Goal: Contribute content: Contribute content

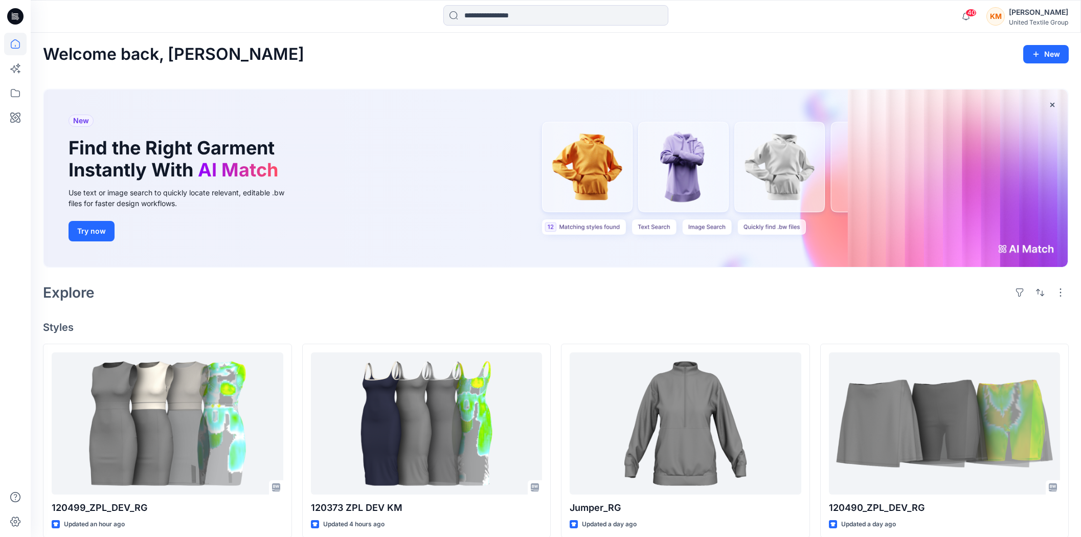
scroll to position [1915, 0]
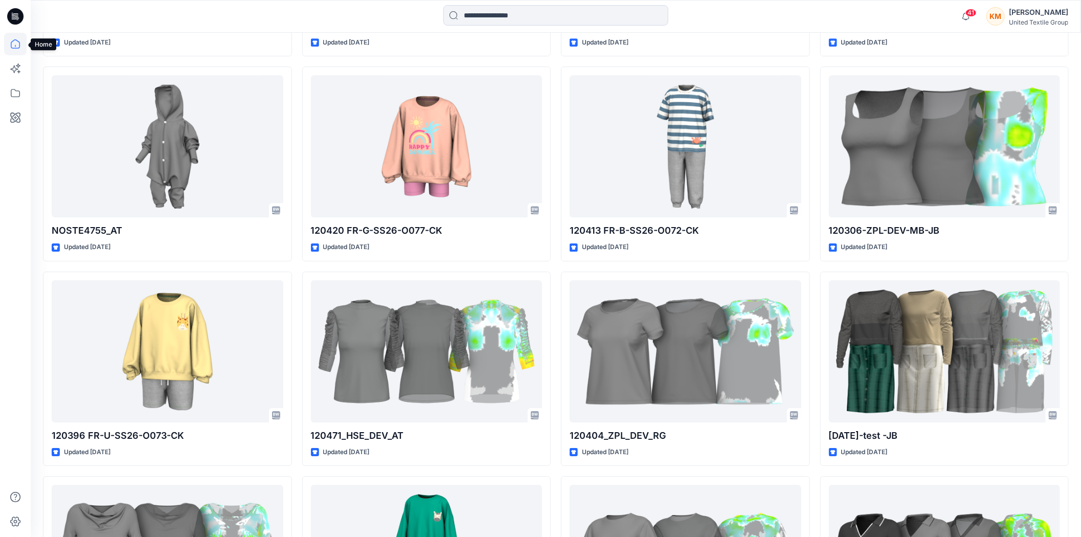
click at [16, 42] on icon at bounding box center [15, 44] width 22 height 22
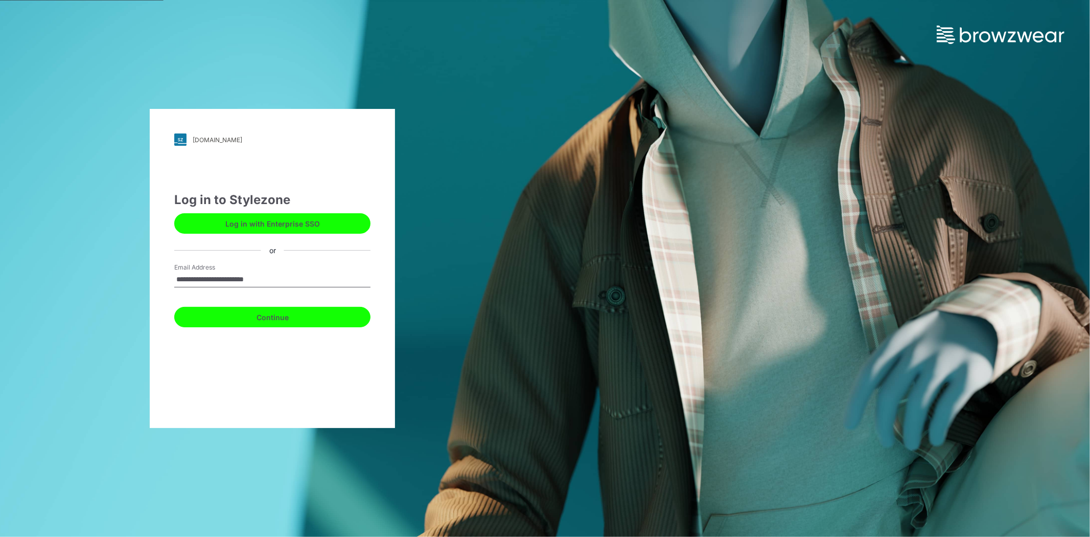
click at [268, 315] on button "Continue" at bounding box center [272, 317] width 196 height 20
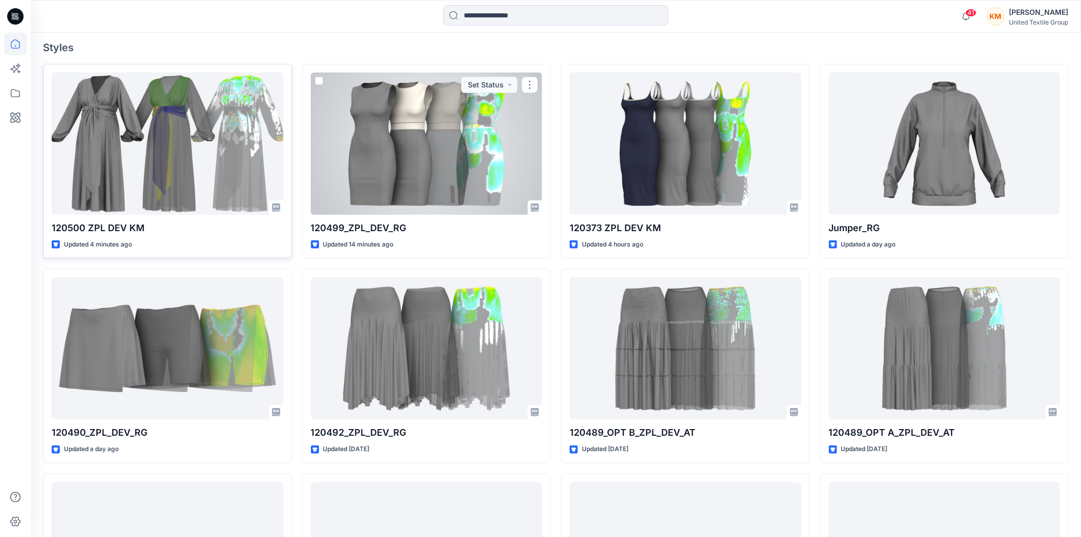
scroll to position [284, 0]
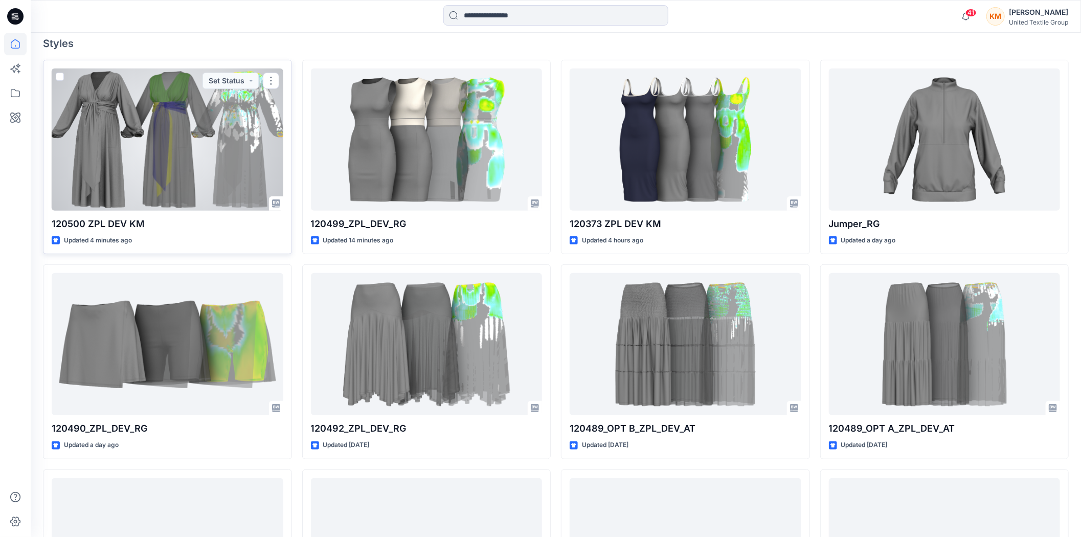
click at [197, 161] on div at bounding box center [168, 139] width 232 height 142
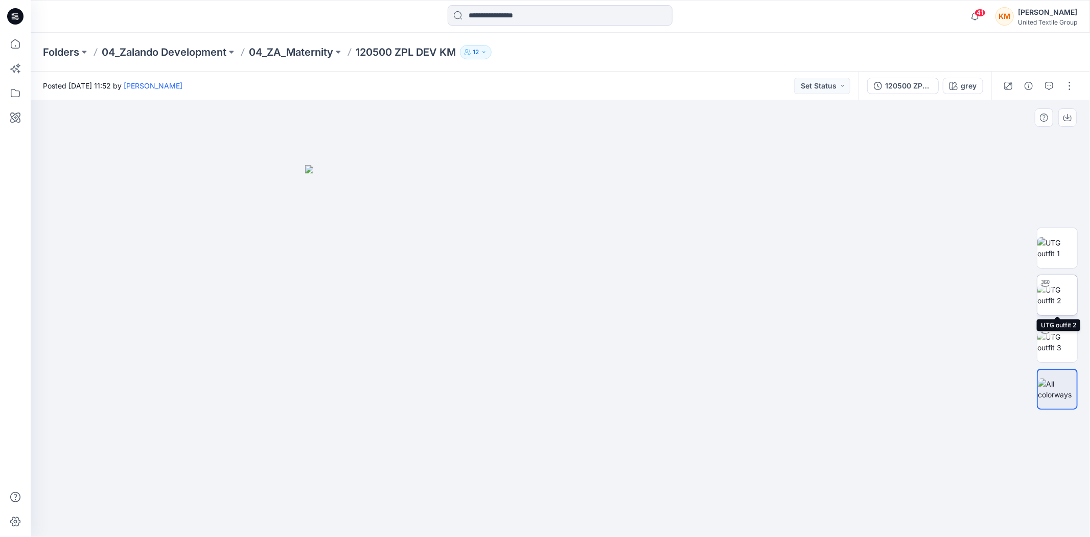
click at [1055, 288] on img at bounding box center [1058, 294] width 40 height 21
drag, startPoint x: 670, startPoint y: 515, endPoint x: 729, endPoint y: 494, distance: 63.1
click at [731, 494] on div at bounding box center [561, 318] width 1060 height 437
drag, startPoint x: 597, startPoint y: 521, endPoint x: 610, endPoint y: 496, distance: 28.4
click at [610, 496] on icon at bounding box center [561, 506] width 309 height 38
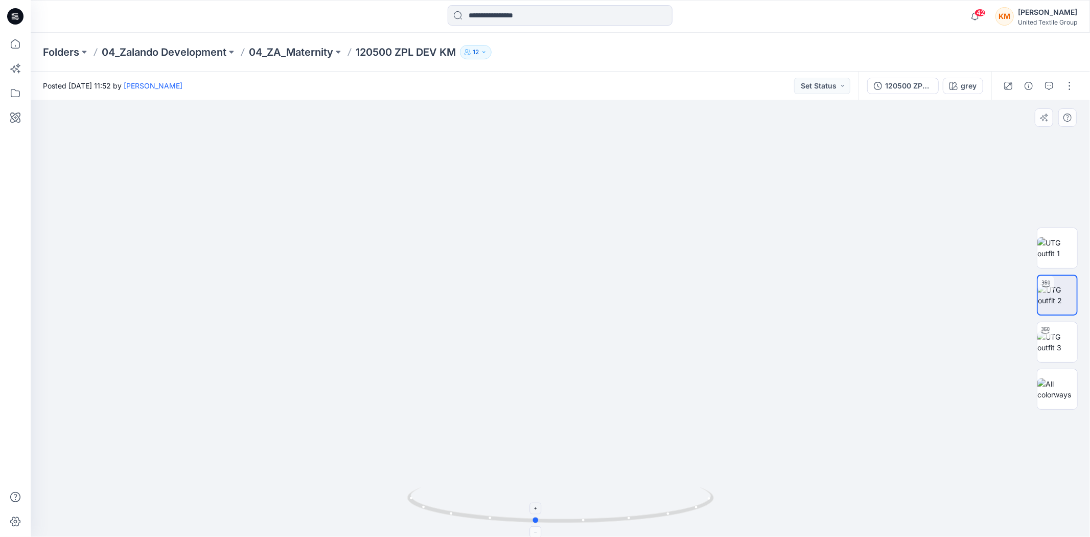
drag, startPoint x: 663, startPoint y: 516, endPoint x: 563, endPoint y: 492, distance: 102.6
click at [563, 492] on icon at bounding box center [561, 506] width 309 height 38
drag, startPoint x: 737, startPoint y: 231, endPoint x: 739, endPoint y: 269, distance: 38.4
click at [739, 269] on img at bounding box center [560, 275] width 711 height 521
drag, startPoint x: 661, startPoint y: 518, endPoint x: 658, endPoint y: 501, distance: 17.6
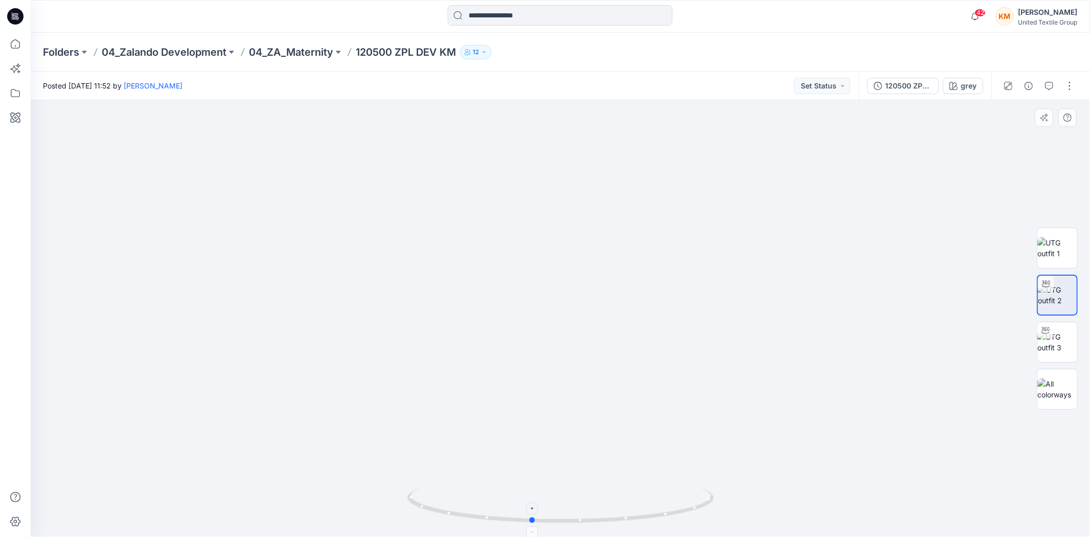
click at [658, 501] on icon at bounding box center [561, 506] width 309 height 38
click at [469, 376] on div at bounding box center [561, 318] width 1060 height 437
click at [14, 43] on icon at bounding box center [15, 44] width 22 height 22
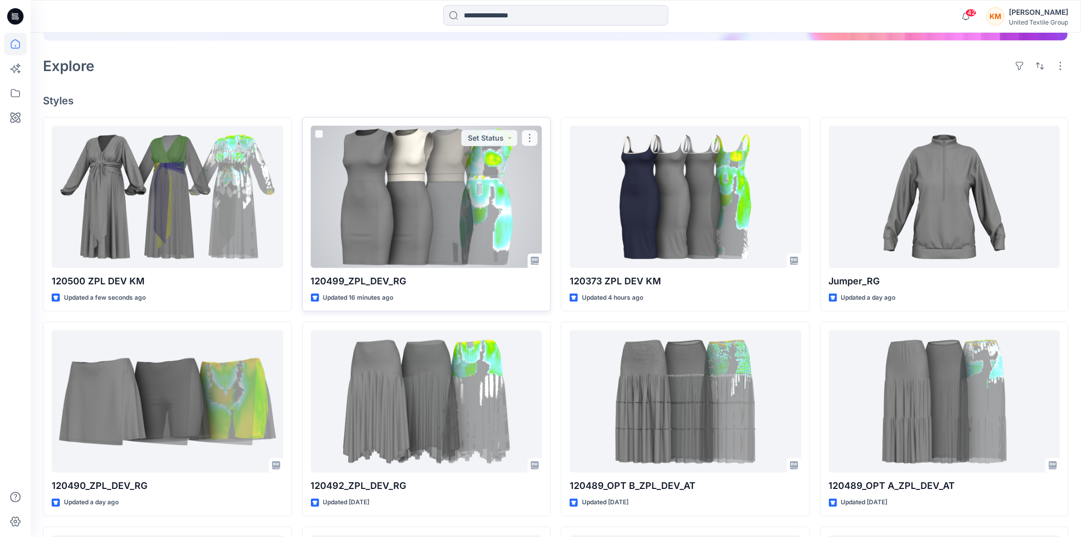
scroll to position [227, 0]
click at [439, 209] on div at bounding box center [427, 196] width 232 height 142
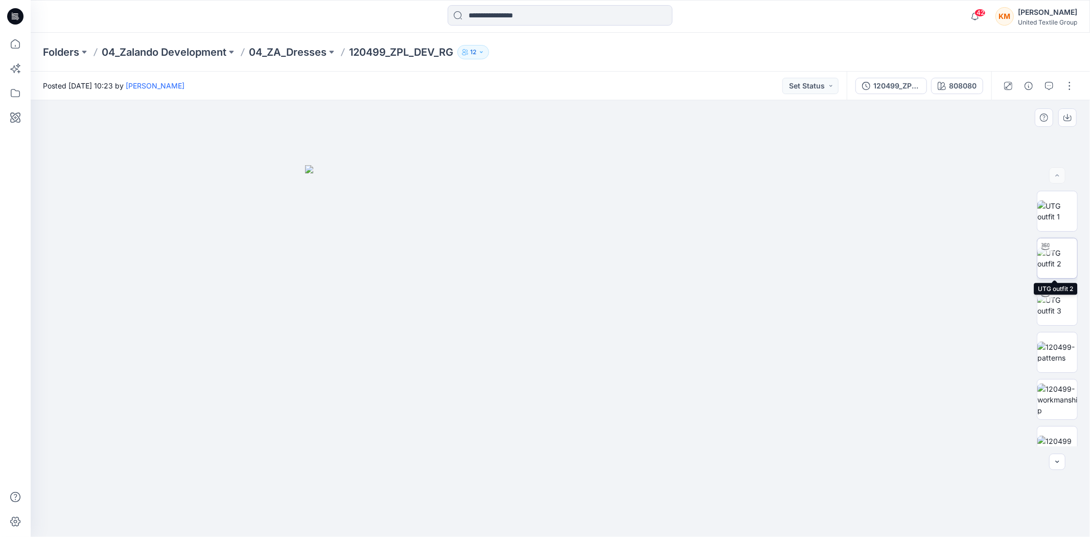
click at [1049, 258] on img at bounding box center [1058, 257] width 40 height 21
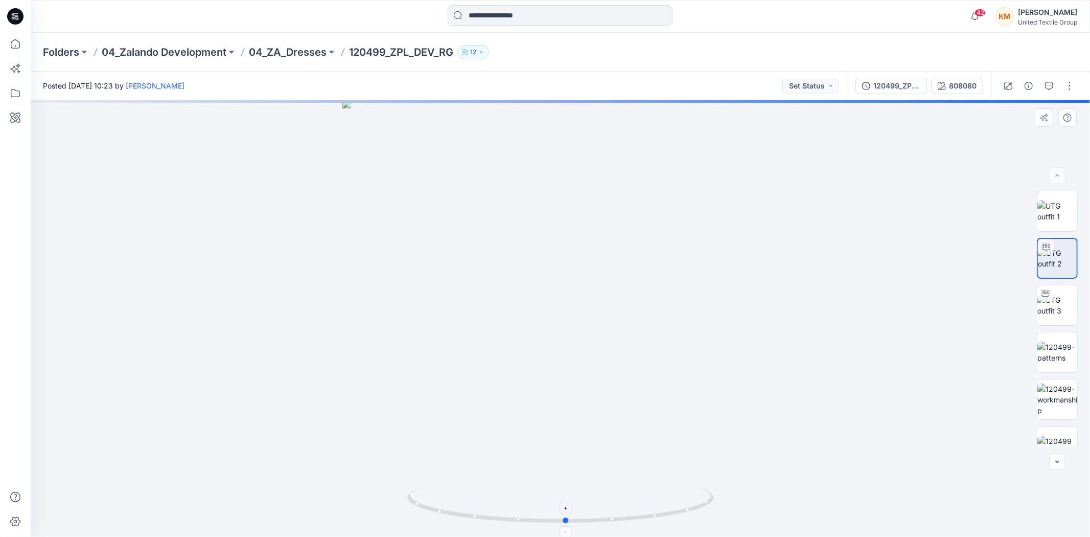
drag, startPoint x: 668, startPoint y: 514, endPoint x: 628, endPoint y: 440, distance: 84.4
click at [675, 512] on icon at bounding box center [561, 506] width 309 height 38
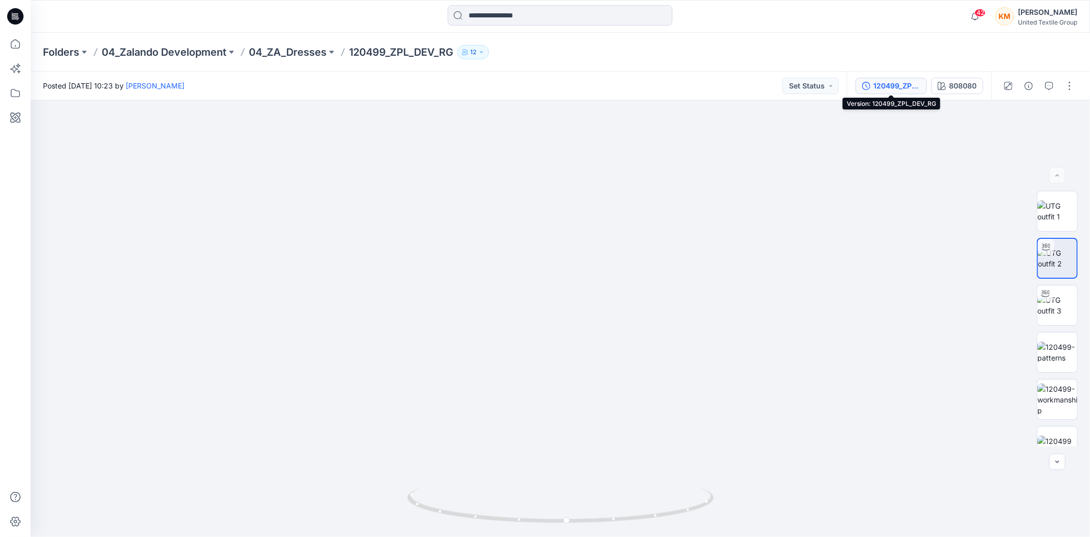
click at [899, 87] on div "120499_ZPL_DEV_RG" at bounding box center [897, 85] width 47 height 11
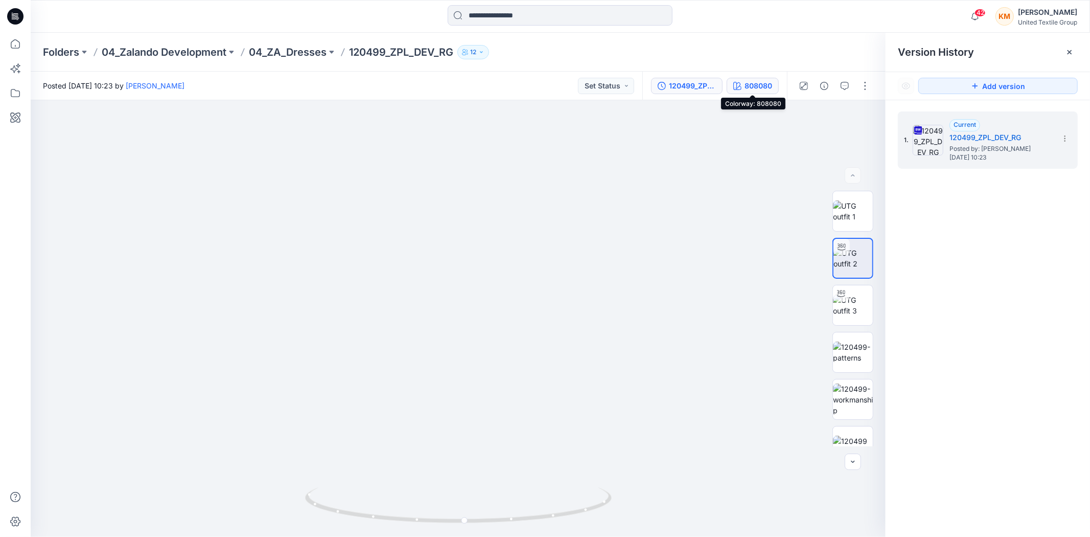
click at [751, 85] on div "808080" at bounding box center [759, 85] width 28 height 11
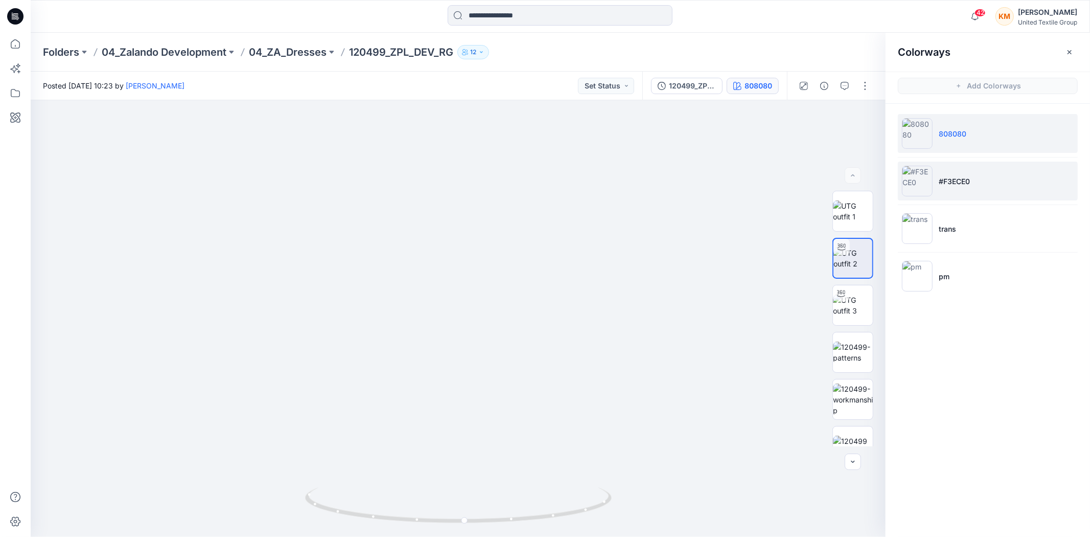
click at [921, 175] on img at bounding box center [917, 181] width 31 height 31
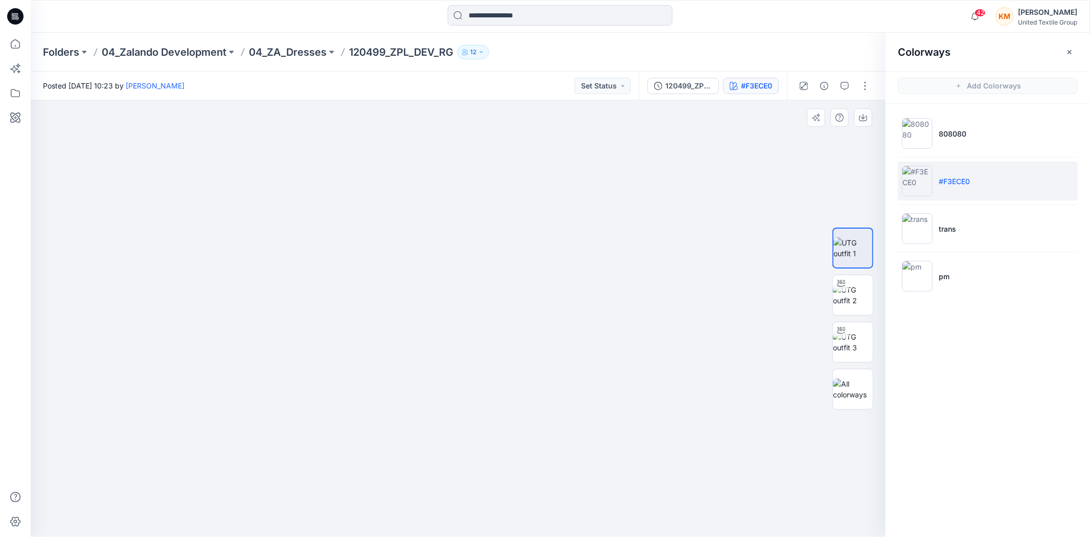
drag, startPoint x: 533, startPoint y: 273, endPoint x: 537, endPoint y: 330, distance: 56.9
click at [537, 321] on img at bounding box center [463, 117] width 1332 height 839
click at [855, 293] on img at bounding box center [853, 294] width 40 height 21
drag, startPoint x: 578, startPoint y: 513, endPoint x: 614, endPoint y: 387, distance: 130.9
click at [581, 502] on icon at bounding box center [459, 506] width 309 height 38
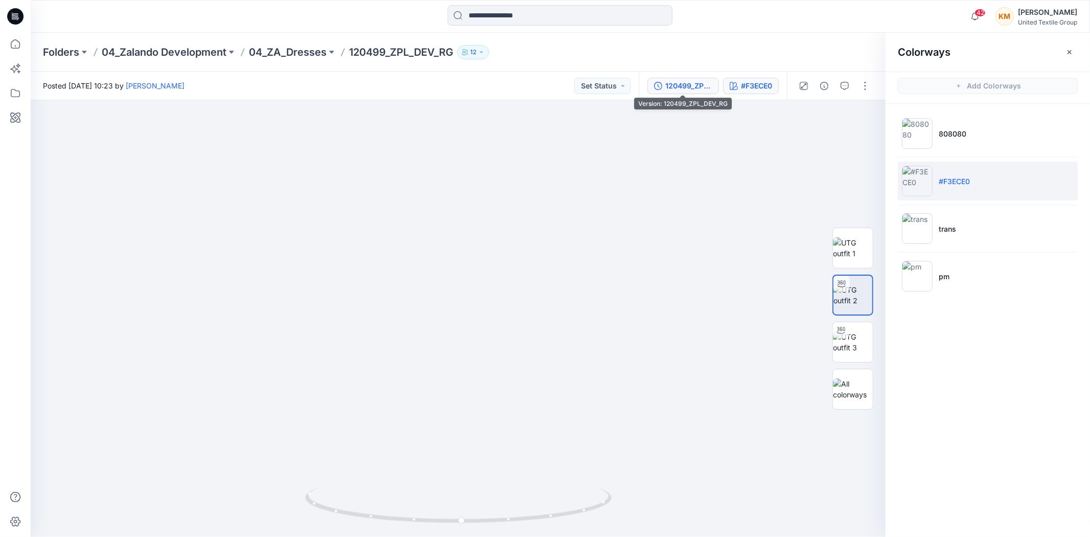
click at [681, 78] on button "120499_ZPL_DEV_RG" at bounding box center [684, 86] width 72 height 16
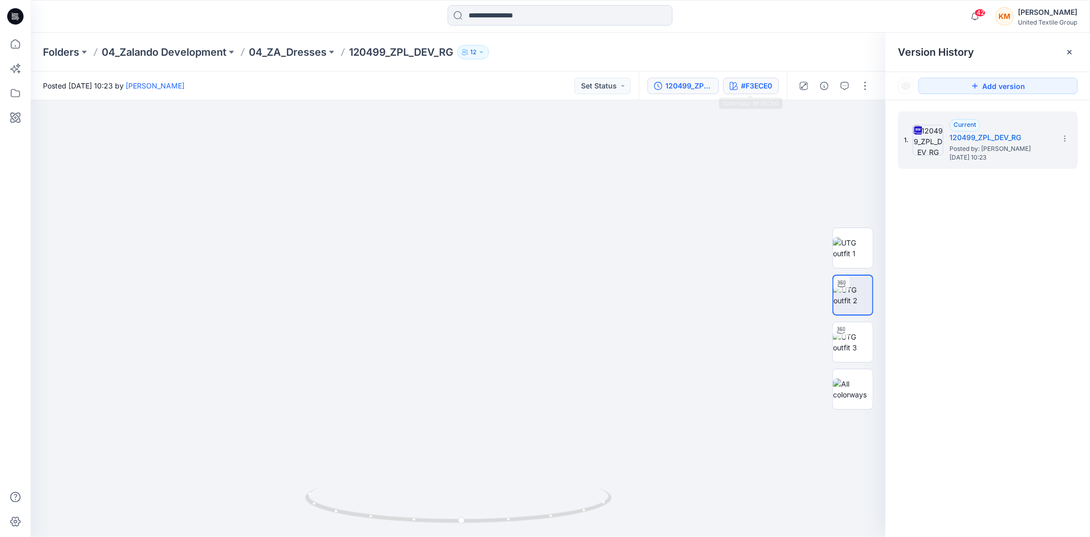
click at [757, 85] on div "#F3ECE0" at bounding box center [756, 85] width 31 height 11
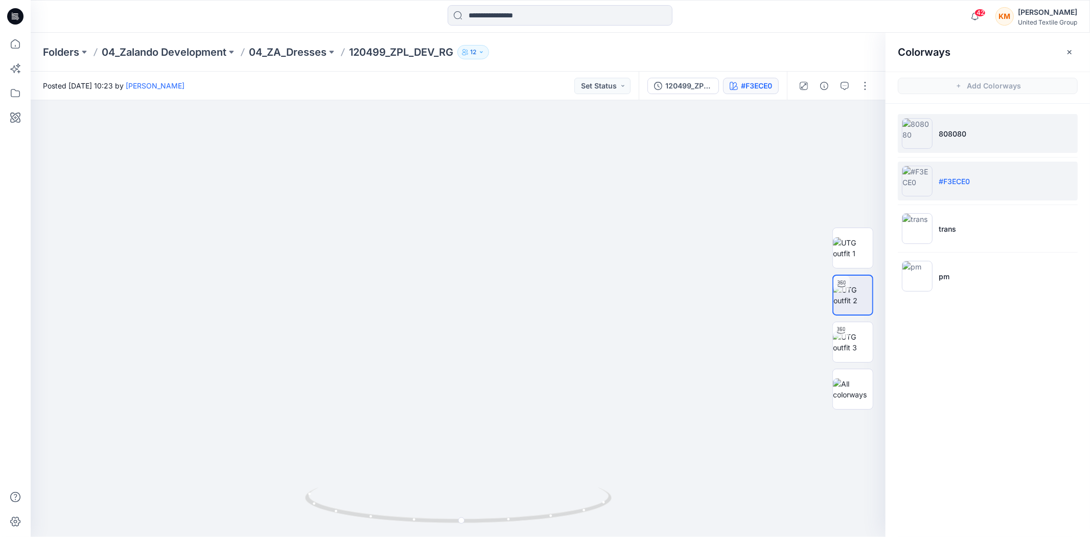
click at [938, 129] on li "808080" at bounding box center [988, 133] width 180 height 39
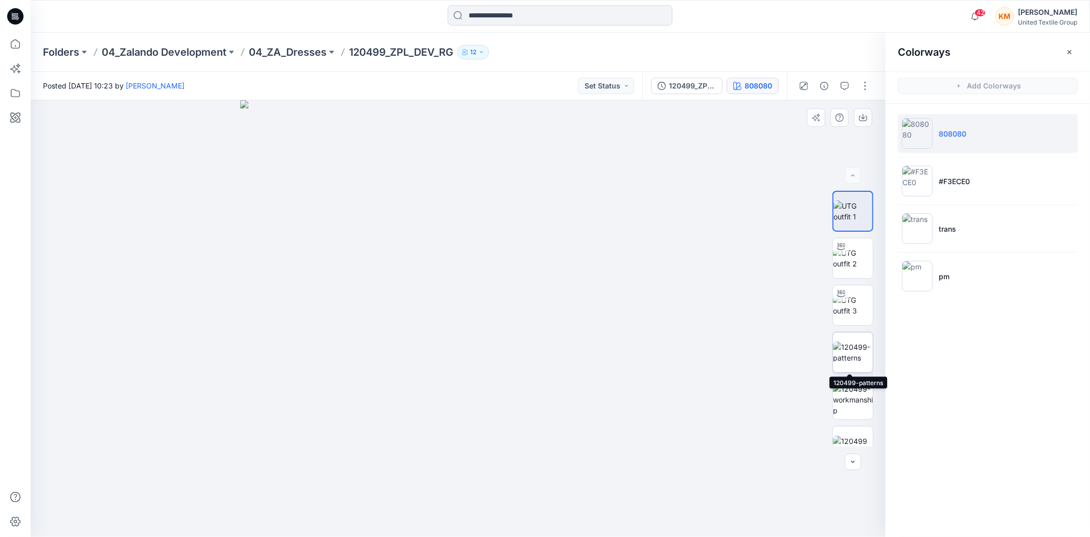
click at [841, 346] on img at bounding box center [853, 351] width 40 height 21
click at [16, 42] on icon at bounding box center [15, 44] width 22 height 22
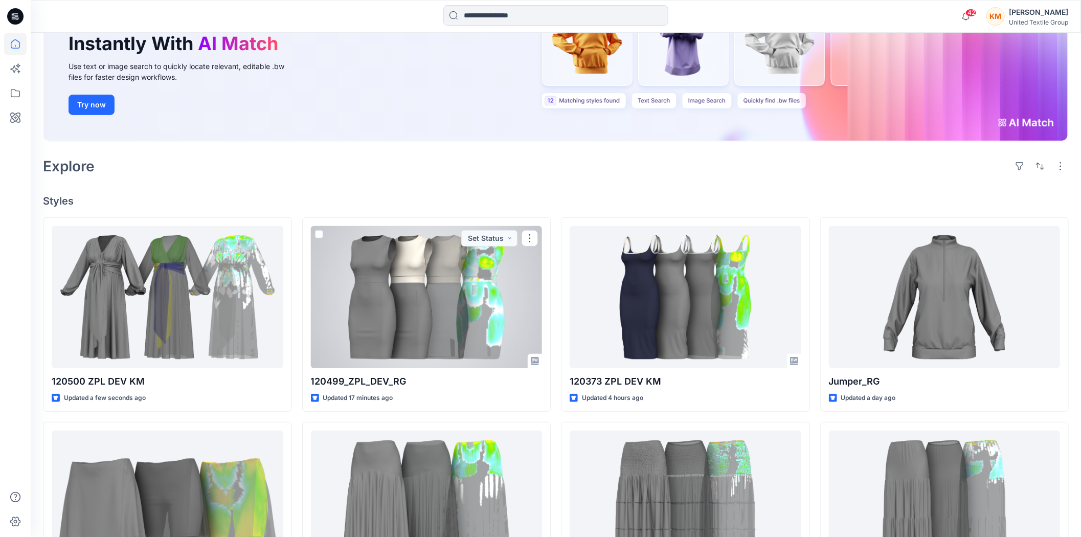
scroll to position [170, 0]
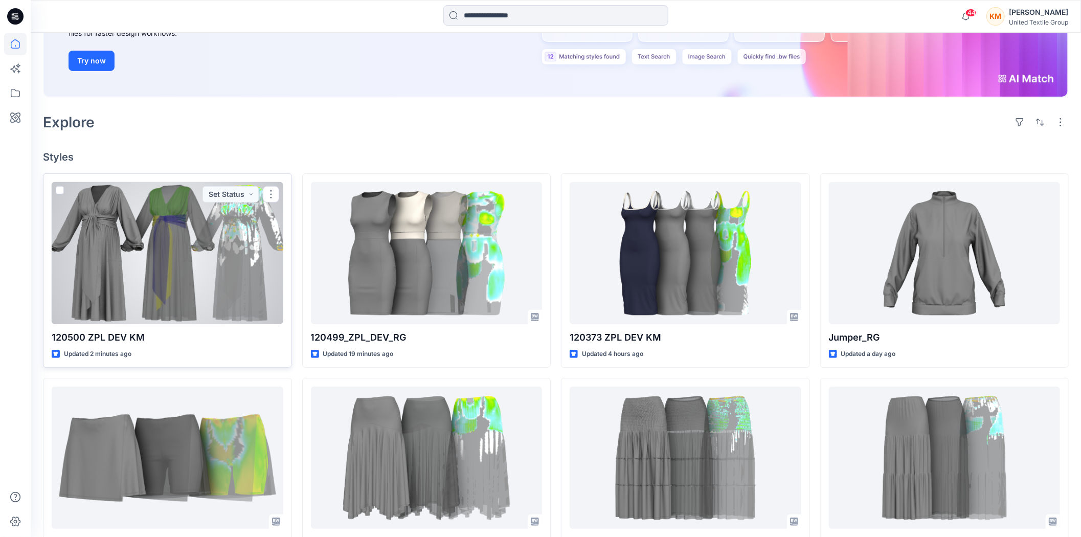
click at [191, 237] on div at bounding box center [168, 253] width 232 height 142
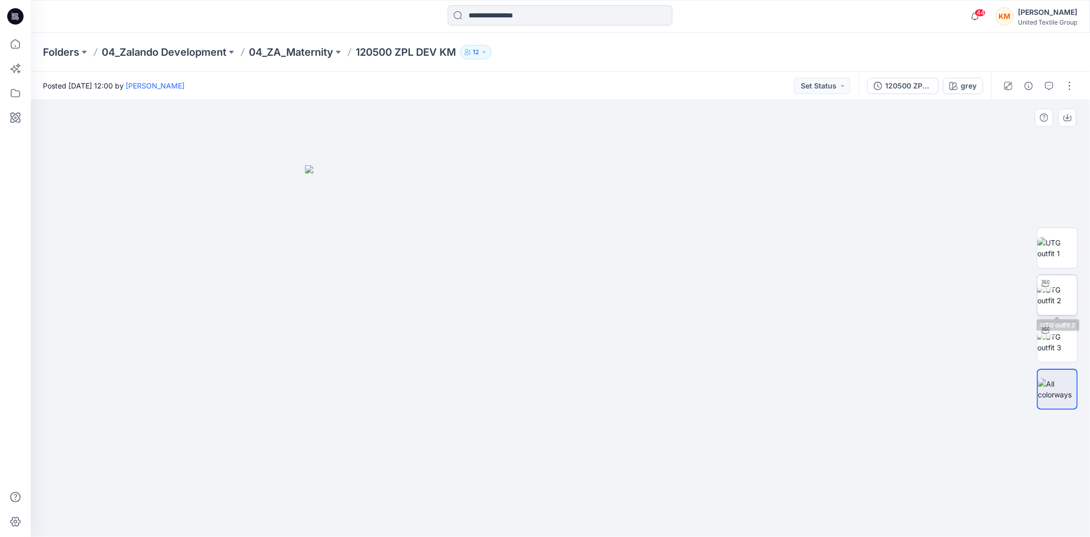
click at [1051, 295] on img at bounding box center [1058, 294] width 40 height 21
drag, startPoint x: 682, startPoint y: 518, endPoint x: 686, endPoint y: 503, distance: 15.4
click at [686, 503] on icon at bounding box center [561, 506] width 309 height 38
click at [893, 82] on div "120500 ZPL DEV KM" at bounding box center [908, 85] width 47 height 11
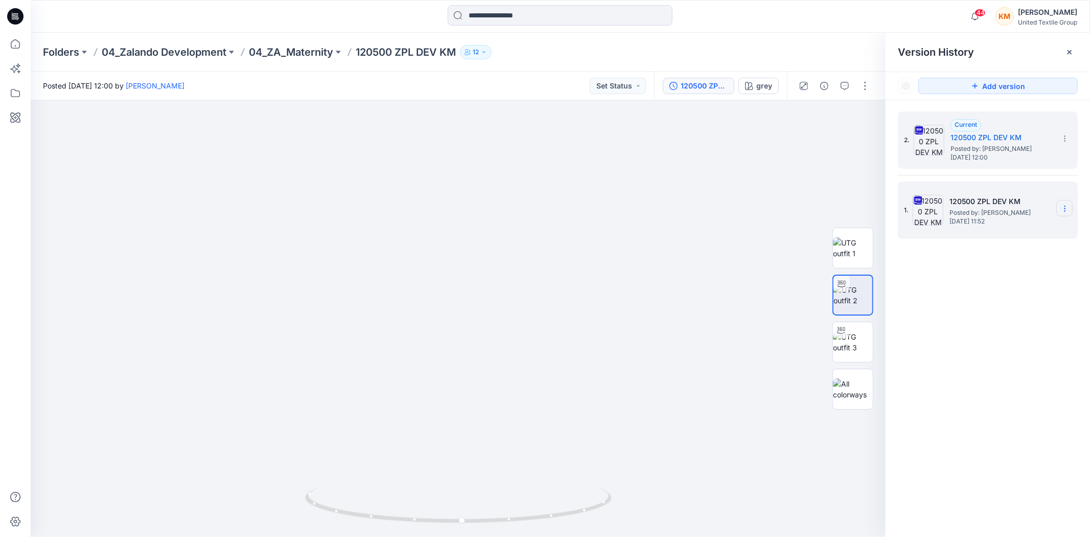
click at [1062, 205] on icon at bounding box center [1065, 208] width 8 height 8
click at [1006, 314] on span "Delete Version" at bounding box center [995, 315] width 48 height 12
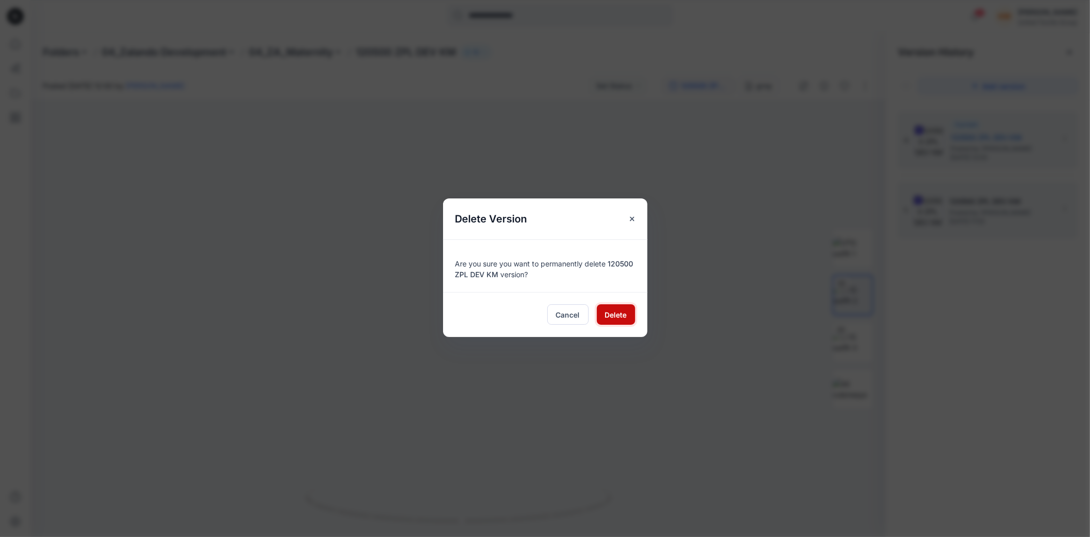
click at [623, 311] on span "Delete" at bounding box center [616, 314] width 22 height 11
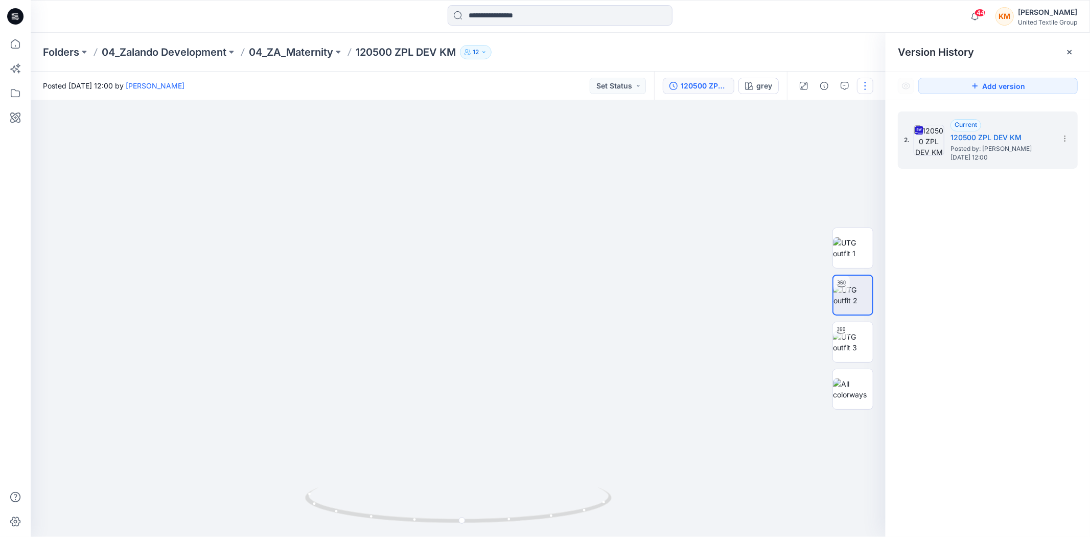
click at [864, 83] on button "button" at bounding box center [865, 86] width 16 height 16
click at [798, 131] on button "Edit" at bounding box center [823, 137] width 94 height 19
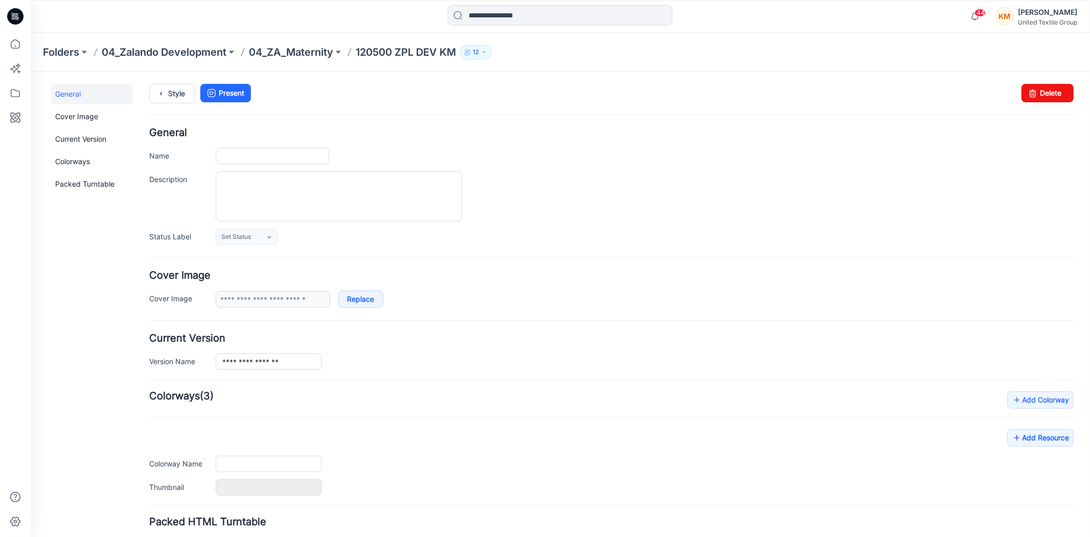
type input "**********"
type input "****"
type input "**********"
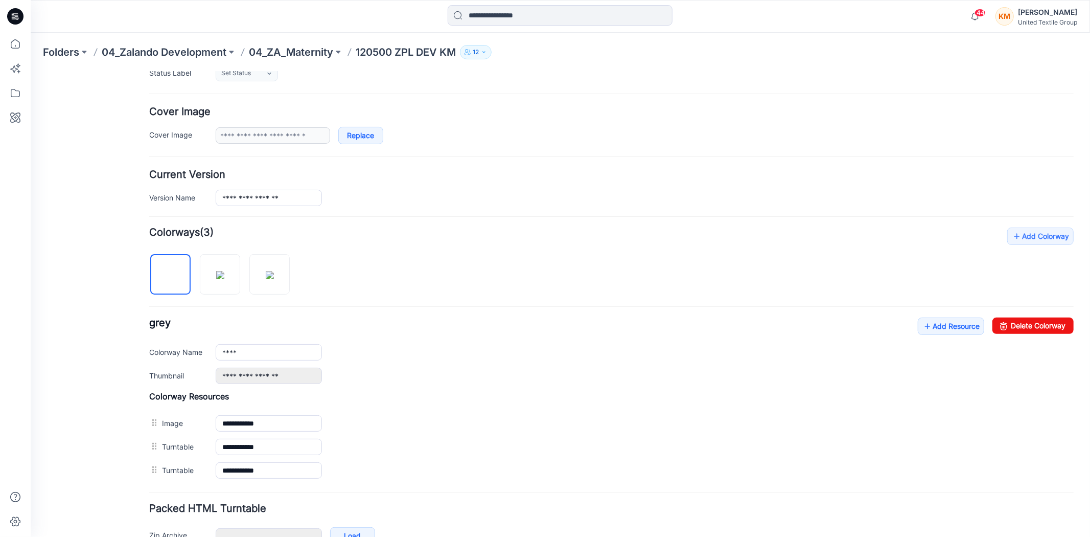
scroll to position [170, 0]
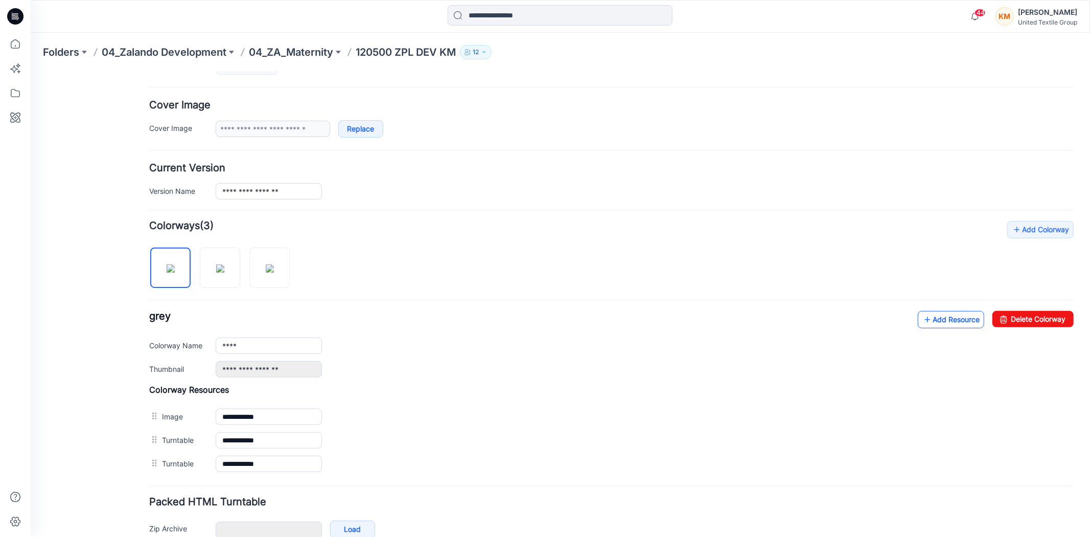
click at [944, 316] on link "Add Resource" at bounding box center [951, 318] width 66 height 17
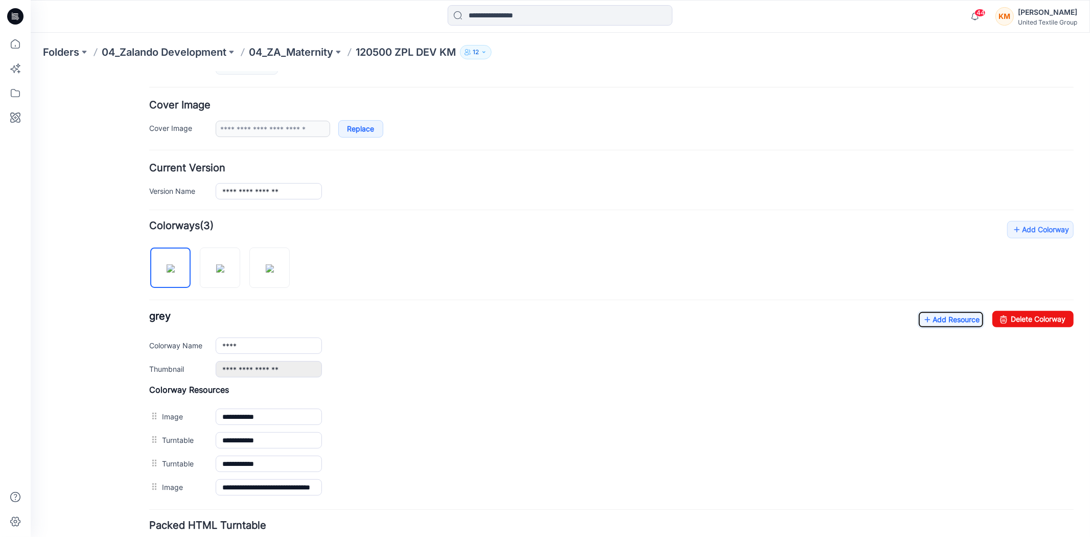
scroll to position [251, 0]
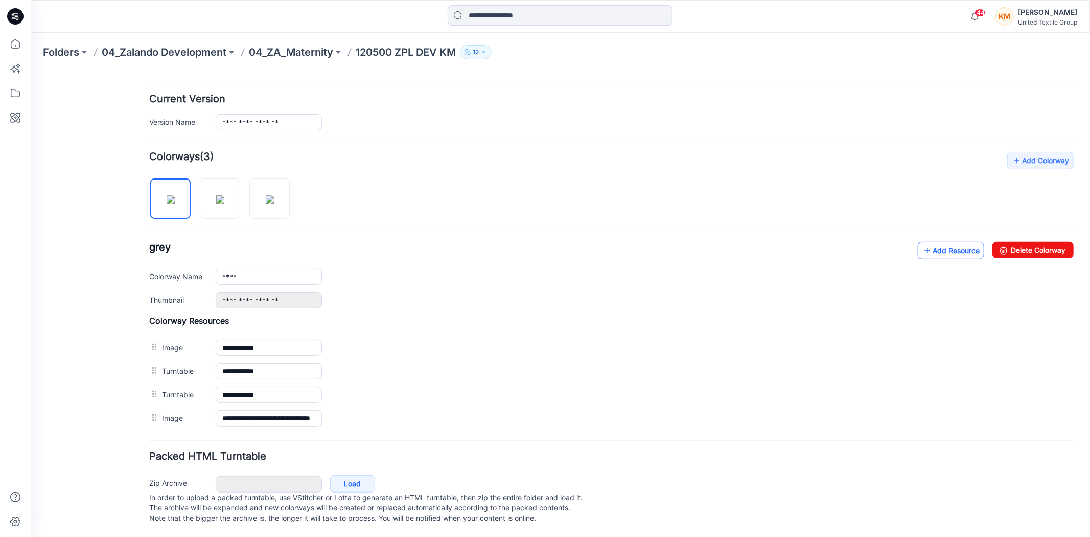
click at [947, 241] on link "Add Resource" at bounding box center [951, 249] width 66 height 17
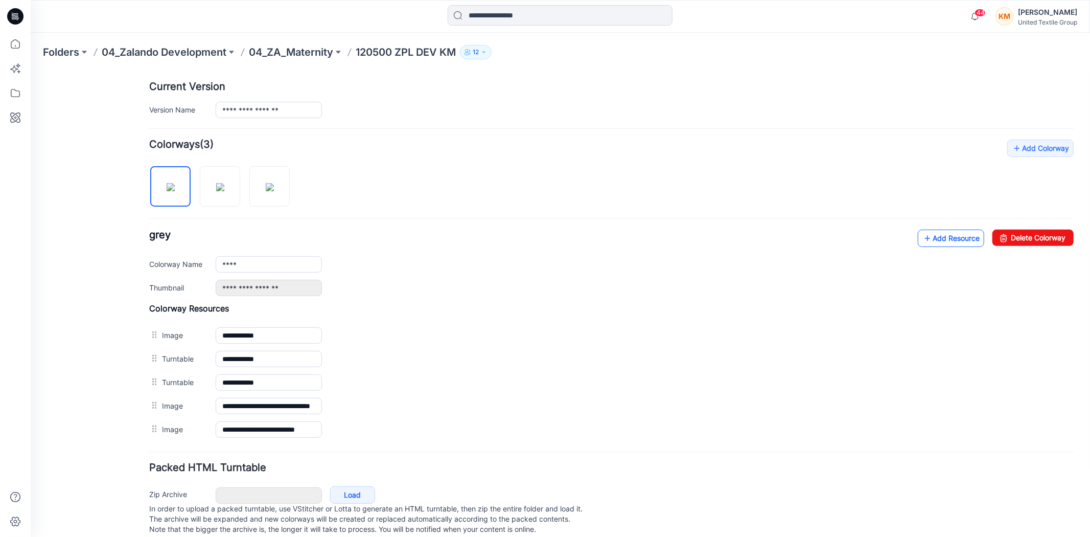
click at [928, 240] on link "Add Resource" at bounding box center [951, 237] width 66 height 17
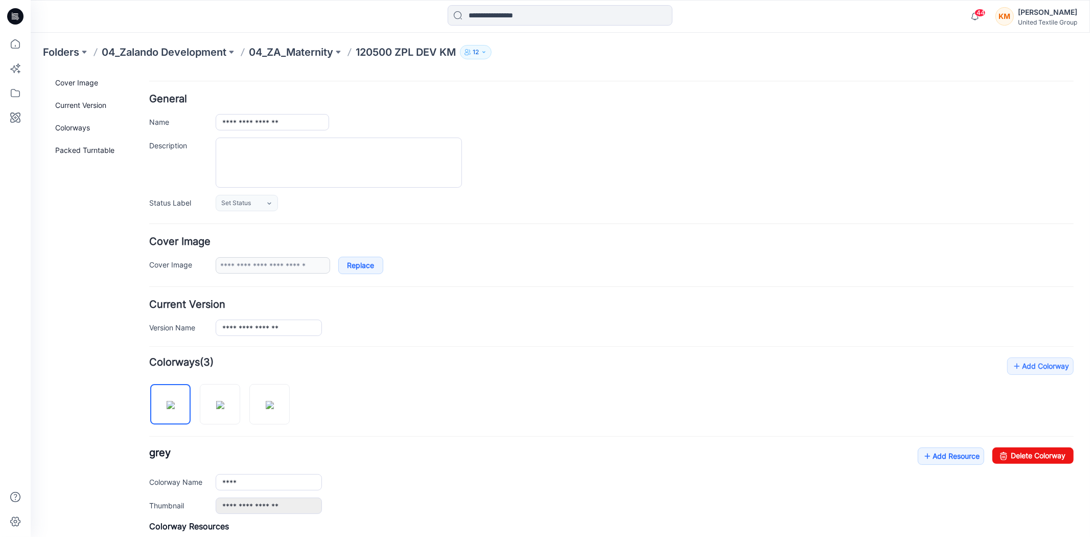
scroll to position [0, 0]
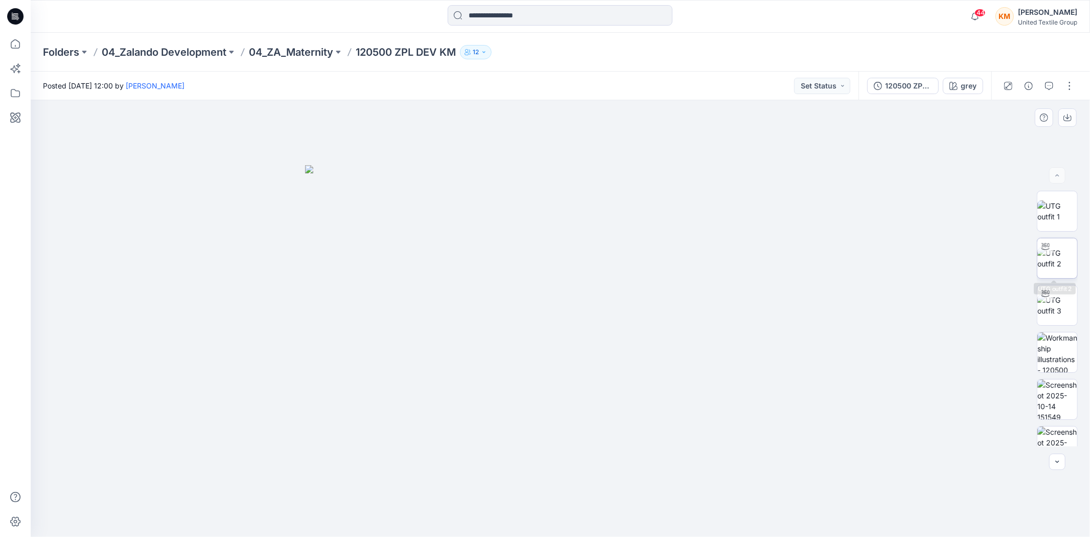
click at [1043, 257] on img at bounding box center [1058, 257] width 40 height 21
drag, startPoint x: 676, startPoint y: 515, endPoint x: 650, endPoint y: 430, distance: 88.3
click at [681, 471] on div at bounding box center [561, 318] width 1060 height 437
click at [14, 41] on icon at bounding box center [15, 44] width 22 height 22
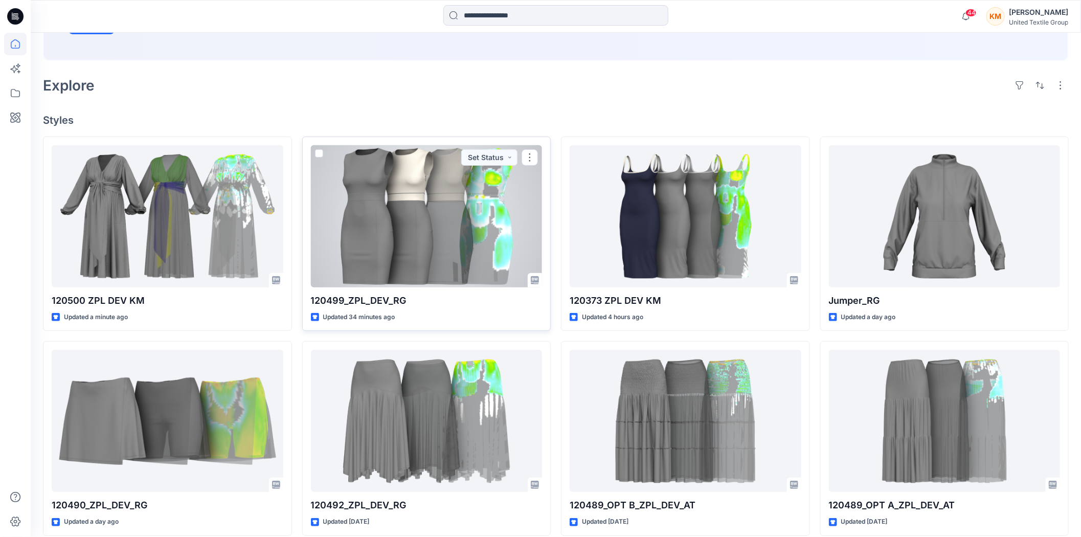
scroll to position [227, 0]
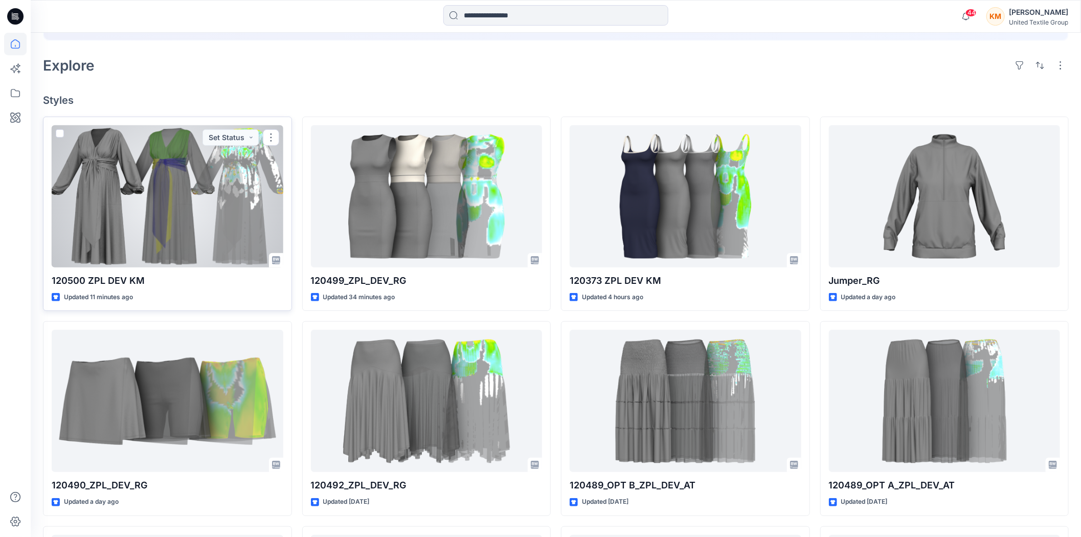
click at [191, 202] on div at bounding box center [168, 196] width 232 height 142
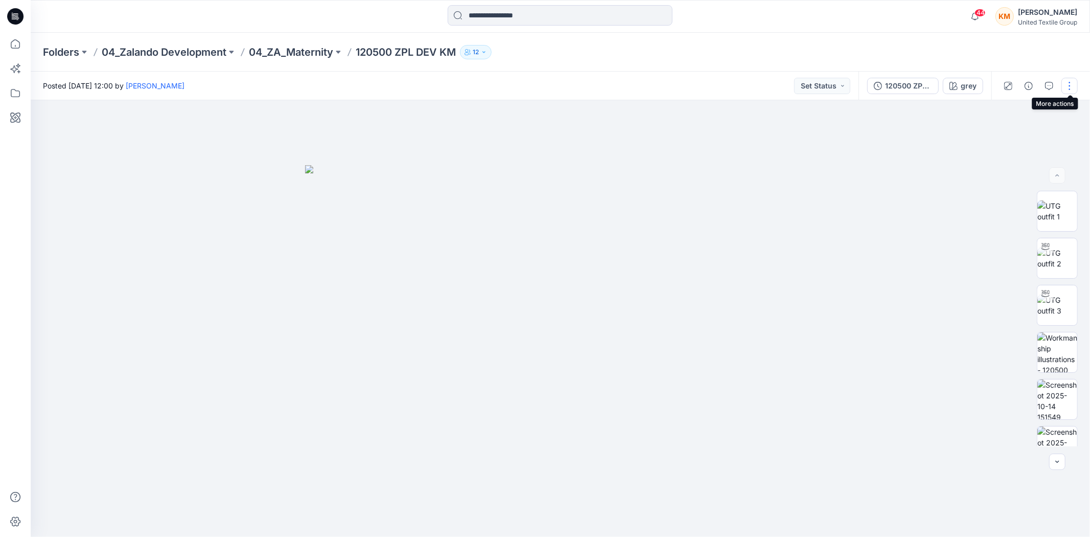
click at [1070, 80] on button "button" at bounding box center [1070, 86] width 16 height 16
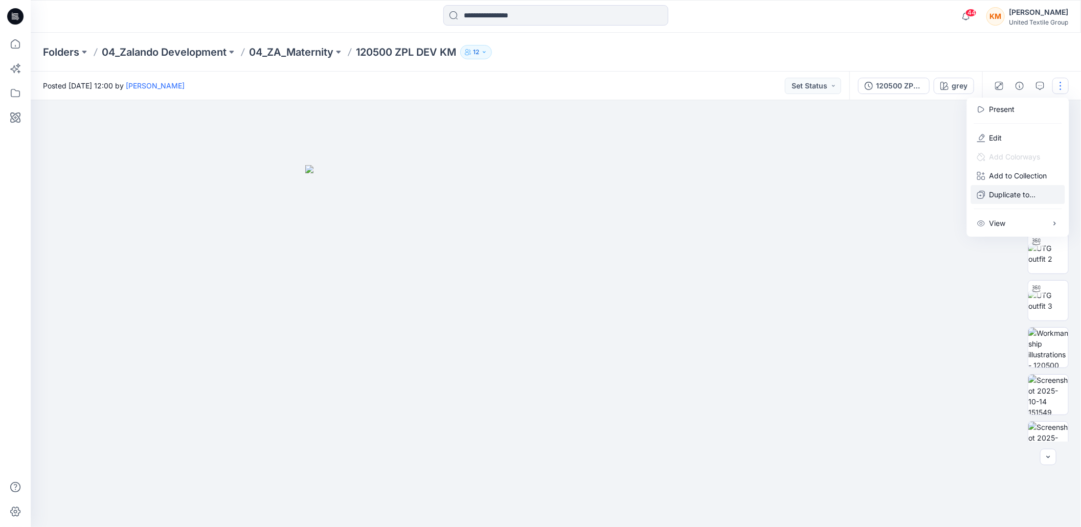
click at [999, 193] on p "Duplicate to..." at bounding box center [1012, 194] width 47 height 11
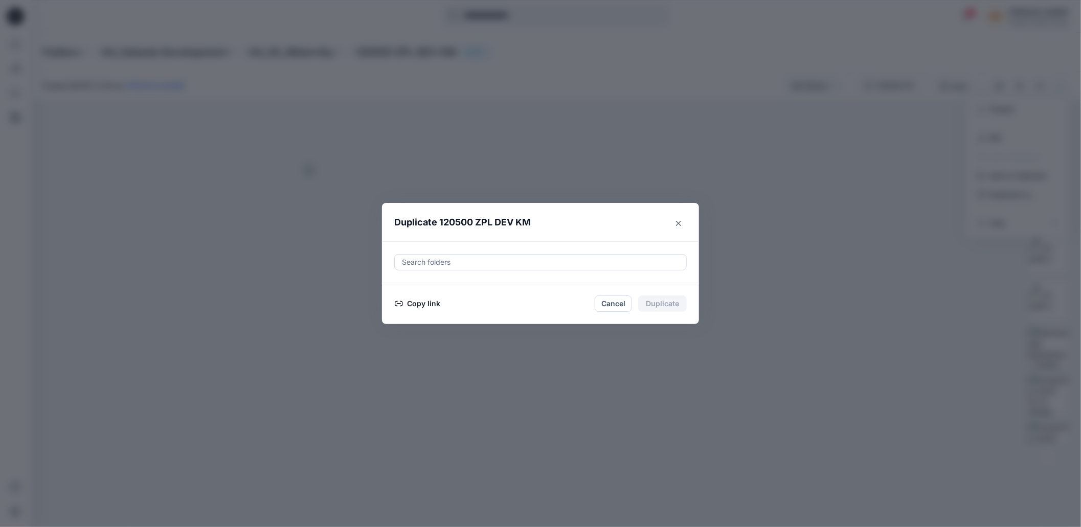
click at [418, 309] on button "Copy link" at bounding box center [417, 303] width 47 height 12
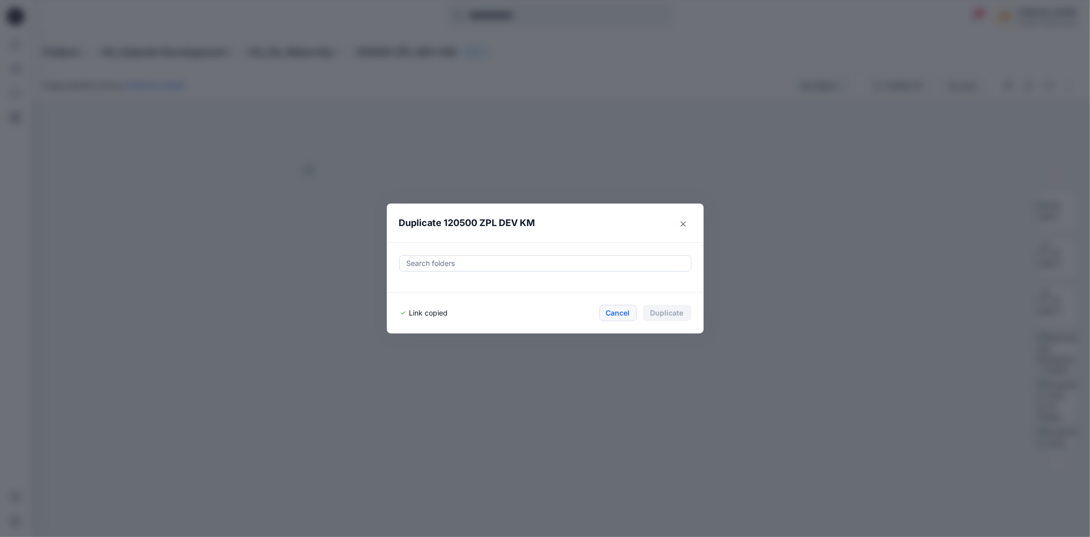
click at [626, 313] on button "Cancel" at bounding box center [618, 313] width 37 height 16
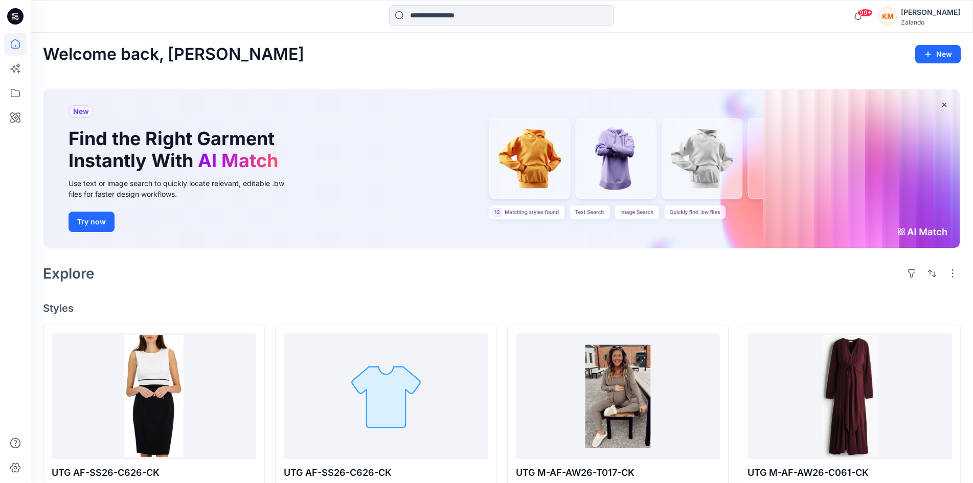
scroll to position [153, 0]
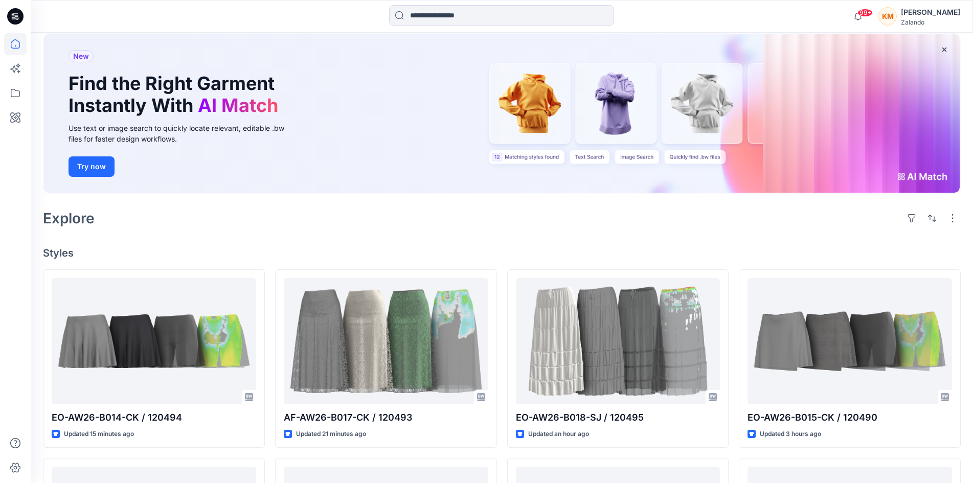
scroll to position [153, 0]
